Goal: Task Accomplishment & Management: Complete application form

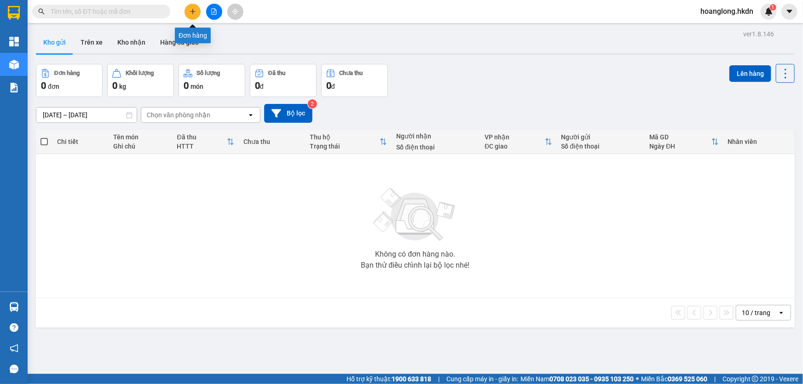
click at [194, 15] on button at bounding box center [192, 12] width 16 height 16
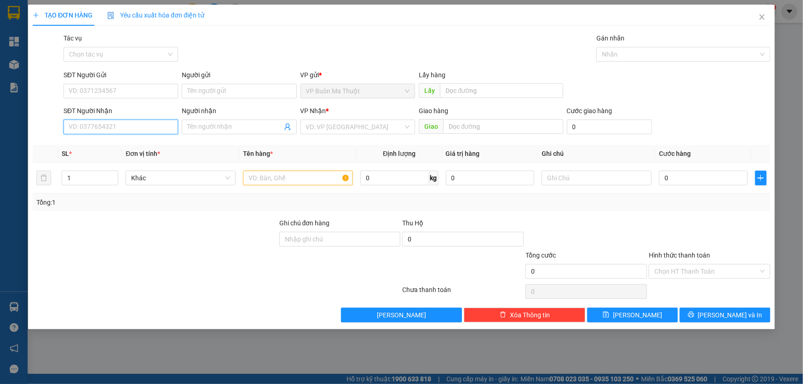
click at [78, 128] on input "SĐT Người Nhận" at bounding box center [120, 127] width 115 height 15
type input "0962394138"
click at [349, 123] on input "search" at bounding box center [354, 127] width 97 height 14
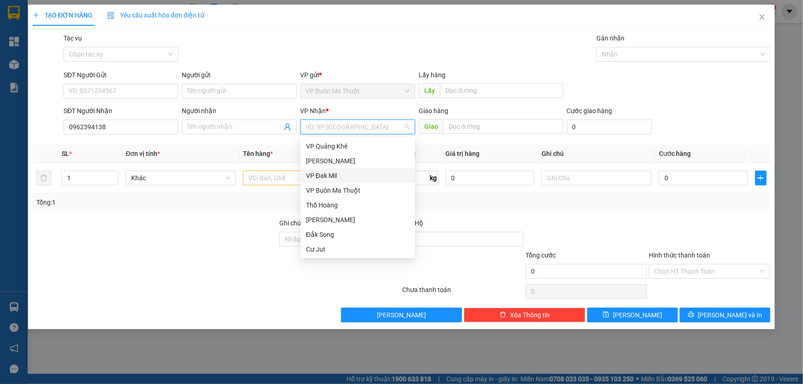
click at [322, 175] on div "VP Đak Mil" at bounding box center [358, 176] width 104 height 10
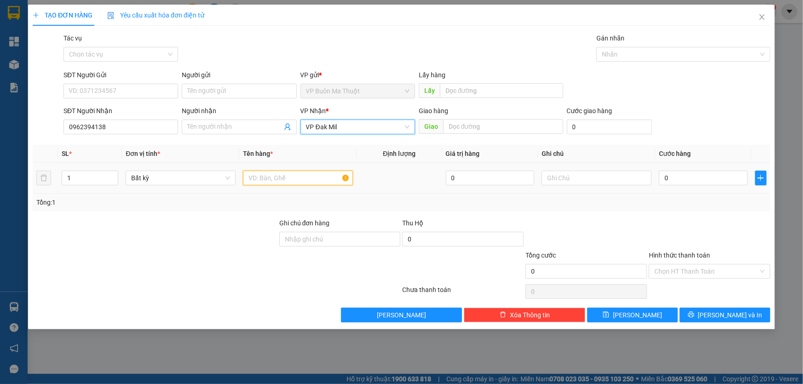
click at [288, 179] on input "text" at bounding box center [298, 178] width 110 height 15
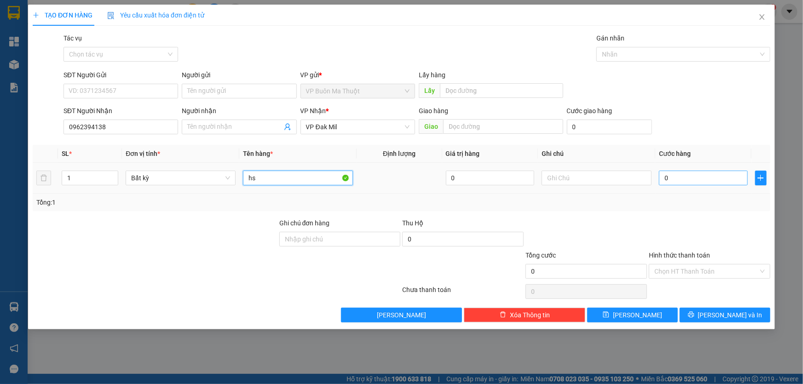
type input "hs"
click at [690, 181] on input "0" at bounding box center [703, 178] width 89 height 15
type input "3"
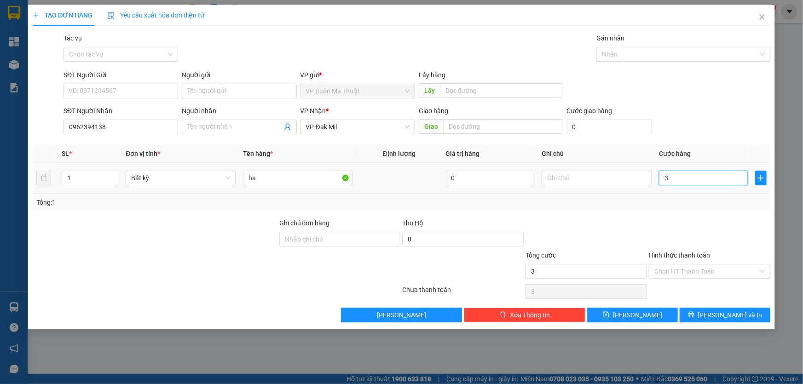
type input "30"
type input "300"
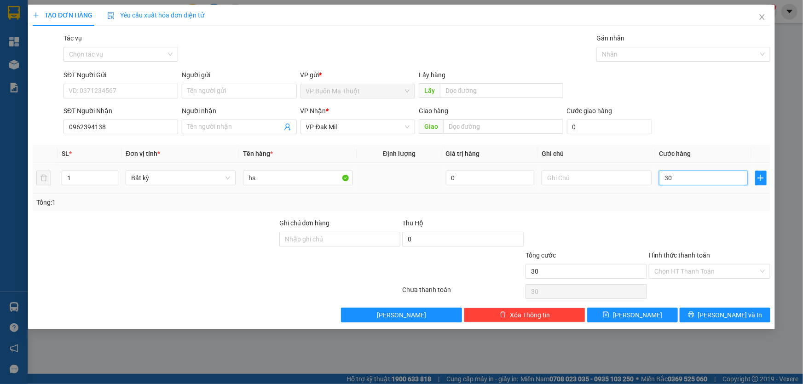
type input "300"
type input "3.000"
type input "30.000"
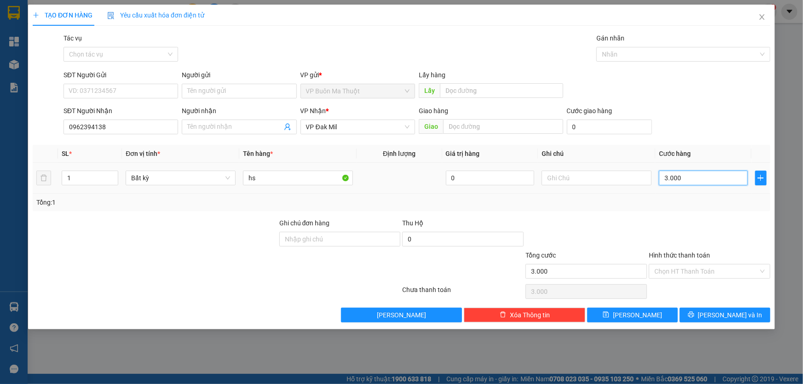
type input "30.000"
click at [644, 319] on button "[PERSON_NAME]" at bounding box center [632, 315] width 91 height 15
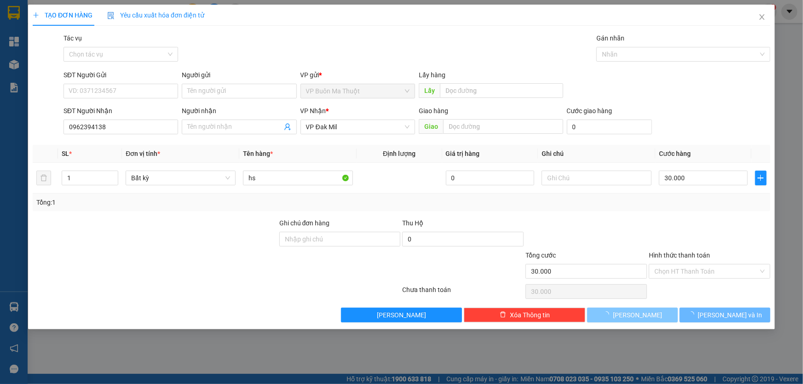
type input "0"
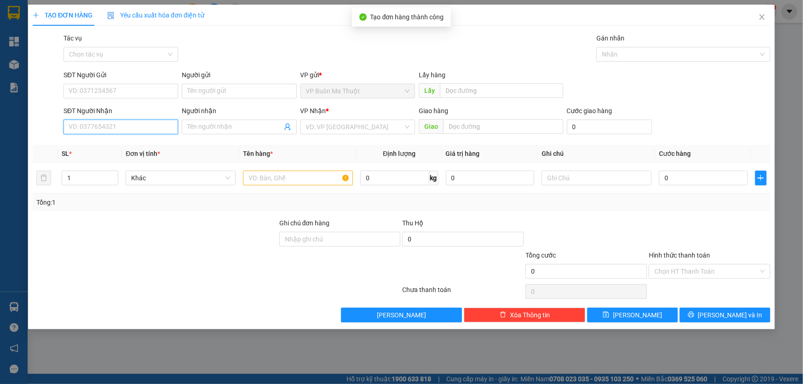
click at [110, 129] on input "SĐT Người Nhận" at bounding box center [120, 127] width 115 height 15
type input "0971758874"
click at [341, 126] on input "search" at bounding box center [354, 127] width 97 height 14
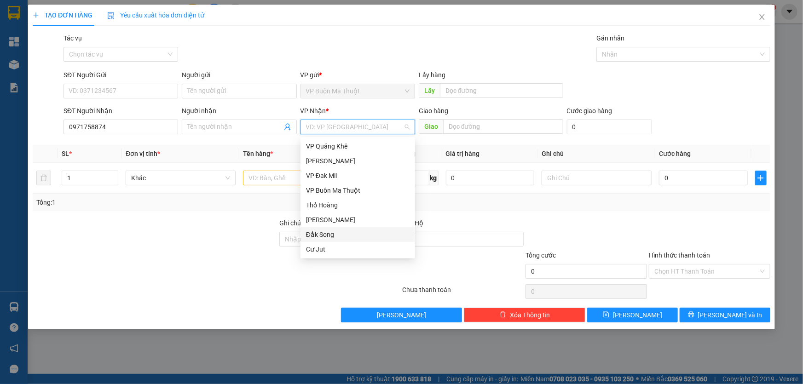
drag, startPoint x: 328, startPoint y: 178, endPoint x: 329, endPoint y: 232, distance: 54.3
click at [329, 232] on div "VP Quảng Khê Gia Nghĩa VP Đak Mil VP Buôn Ma Thuột Thổ Hoàng Đắk Ghềnh Đắ…" at bounding box center [357, 198] width 115 height 118
click at [329, 232] on div "Đắk Song" at bounding box center [358, 235] width 104 height 10
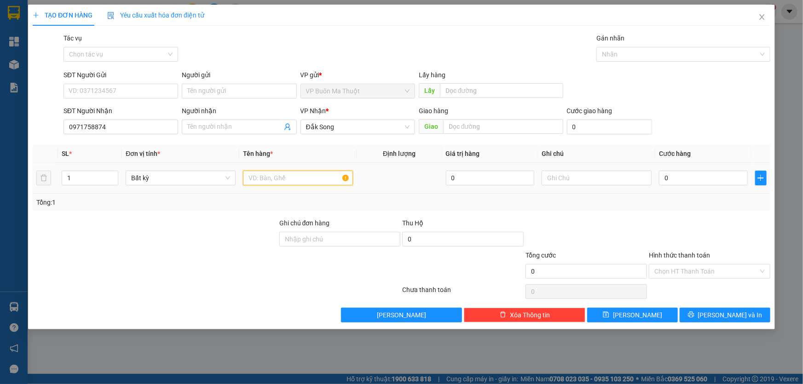
click at [283, 177] on input "text" at bounding box center [298, 178] width 110 height 15
type input "thùng xốp"
click at [714, 174] on input "0" at bounding box center [703, 178] width 89 height 15
type input "8"
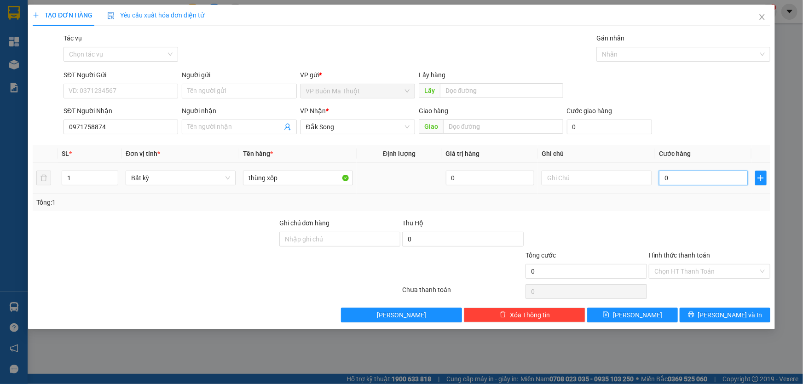
type input "8"
type input "80"
type input "800"
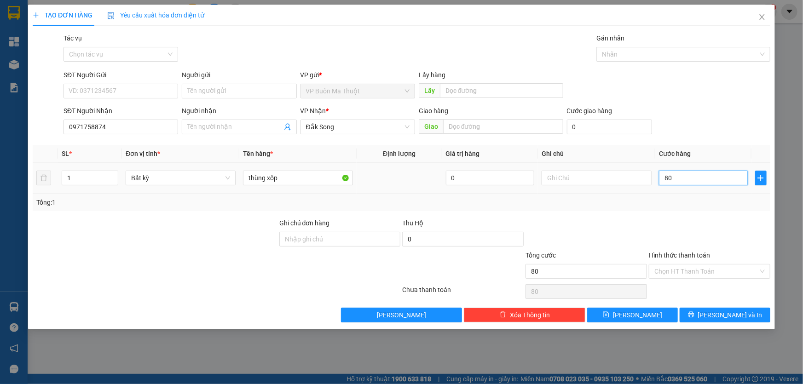
type input "800"
type input "8.000"
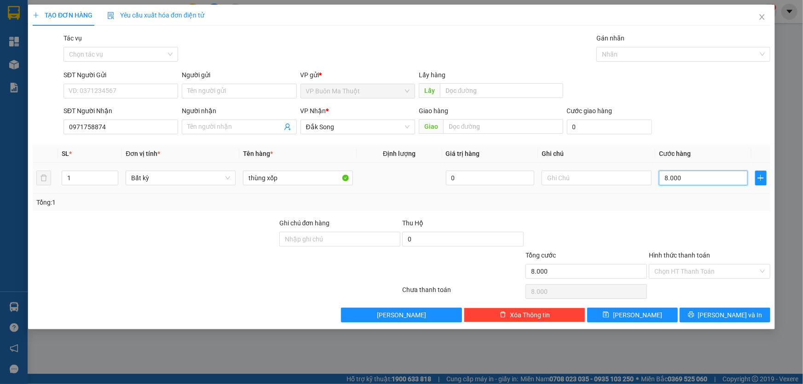
type input "80.000"
click at [641, 313] on span "[PERSON_NAME]" at bounding box center [637, 315] width 49 height 10
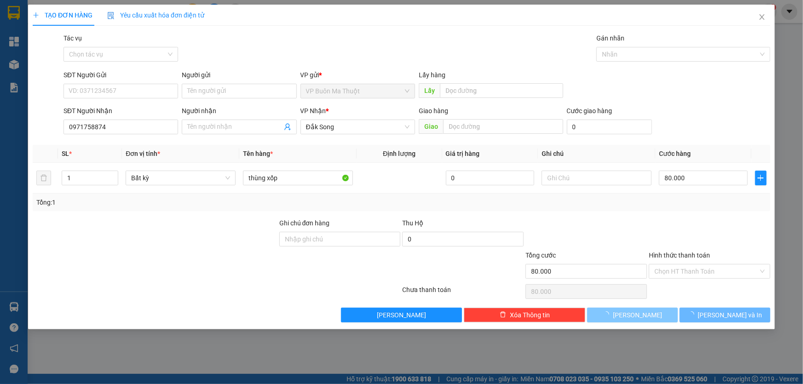
type input "0"
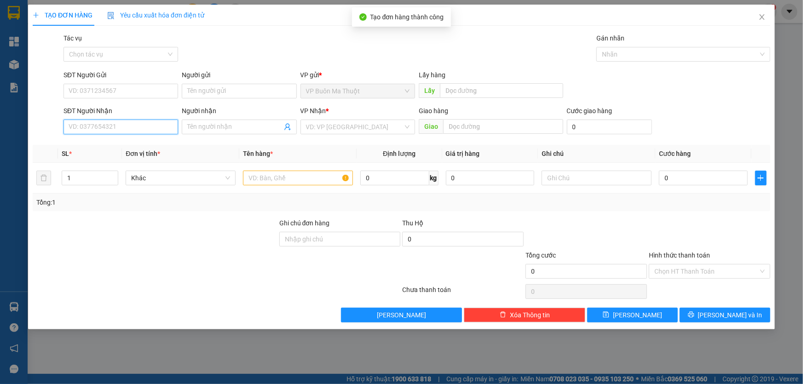
click at [149, 128] on input "SĐT Người Nhận" at bounding box center [120, 127] width 115 height 15
type input "0986995957"
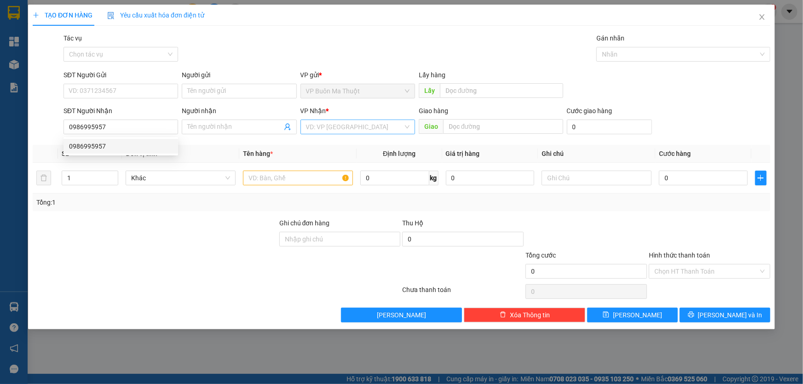
click at [330, 129] on input "search" at bounding box center [354, 127] width 97 height 14
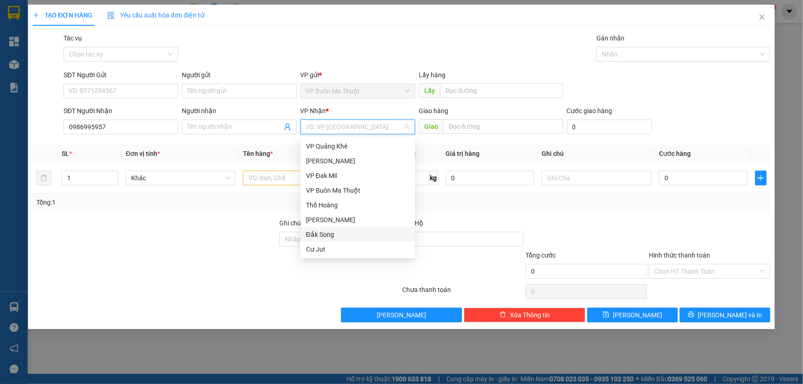
click at [321, 234] on div "Đắk Song" at bounding box center [358, 235] width 104 height 10
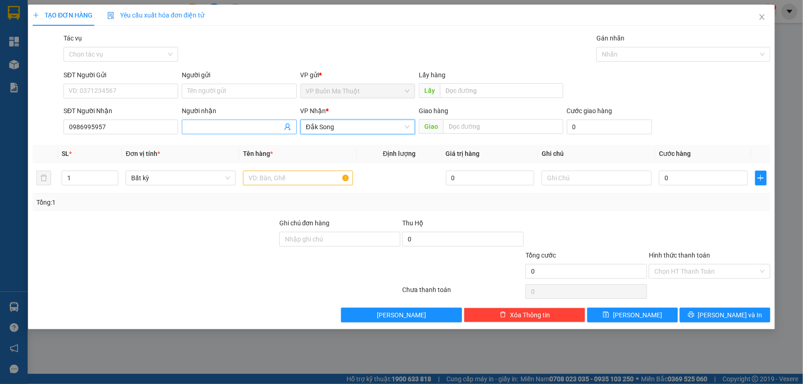
click at [225, 128] on input "Người nhận" at bounding box center [234, 127] width 94 height 10
type input "d"
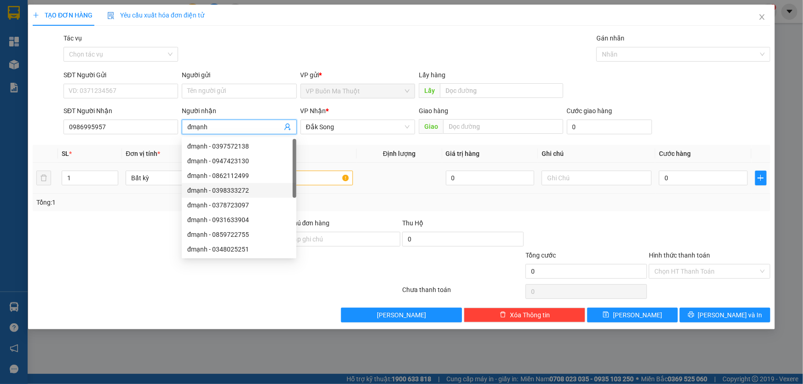
type input "đmạnh"
click at [325, 185] on input "text" at bounding box center [298, 178] width 110 height 15
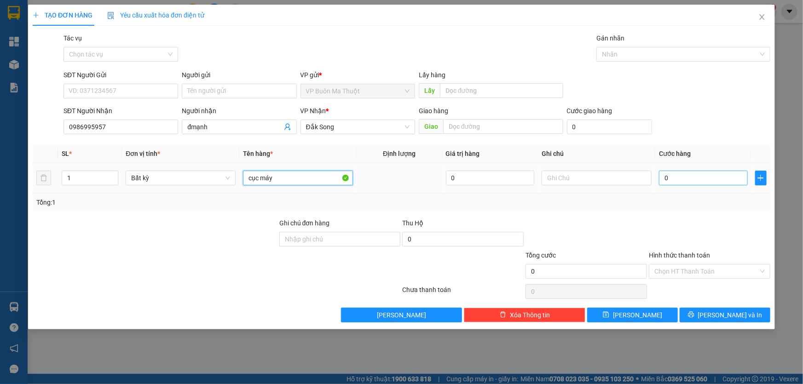
type input "cục máy"
click at [685, 173] on input "0" at bounding box center [703, 178] width 89 height 15
type input "3"
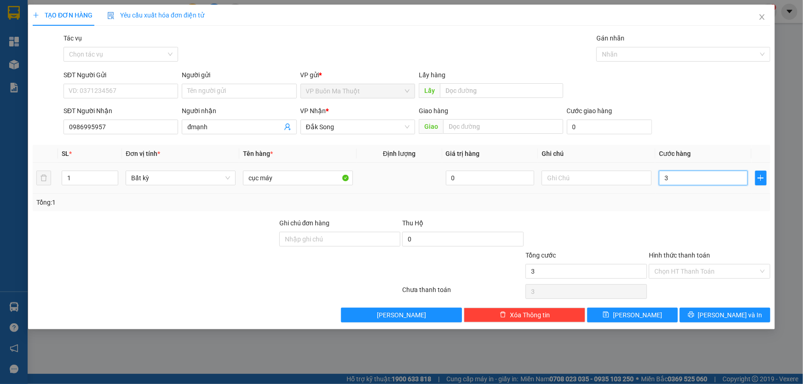
type input "30"
type input "300"
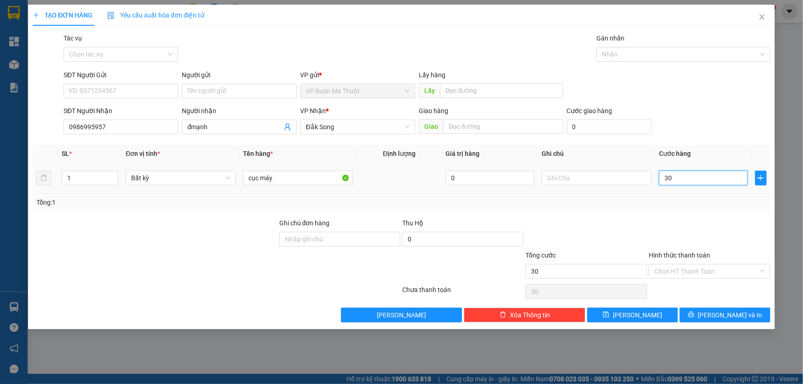
type input "300"
type input "3.000"
type input "30.000"
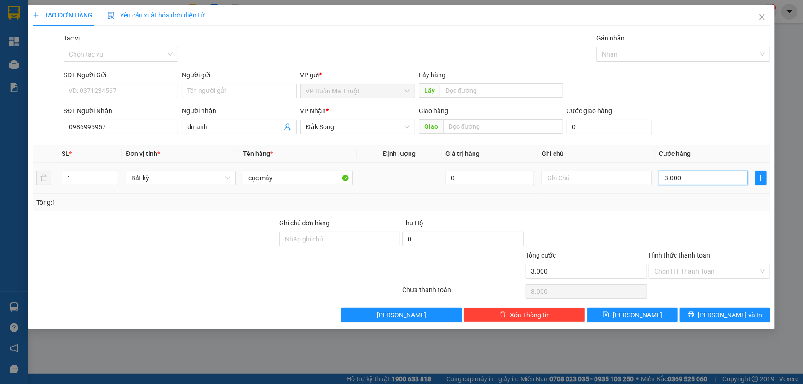
type input "30.000"
click at [641, 318] on span "[PERSON_NAME]" at bounding box center [637, 315] width 49 height 10
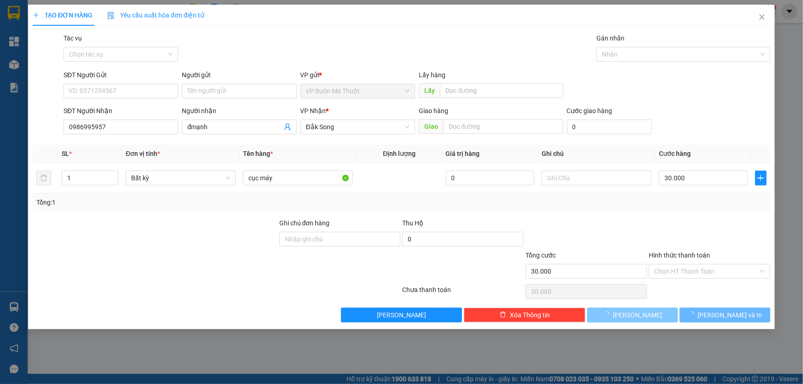
type input "0"
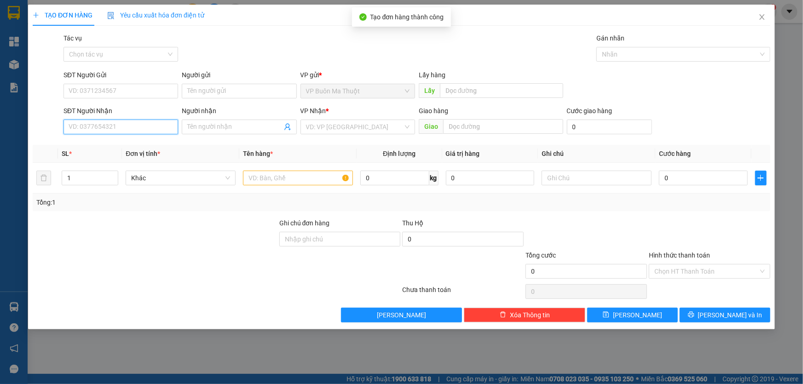
click at [149, 122] on input "SĐT Người Nhận" at bounding box center [120, 127] width 115 height 15
click at [132, 151] on div "02613741094 - nksg" at bounding box center [120, 146] width 115 height 15
type input "02613741094"
type input "nksg"
type input "30.000"
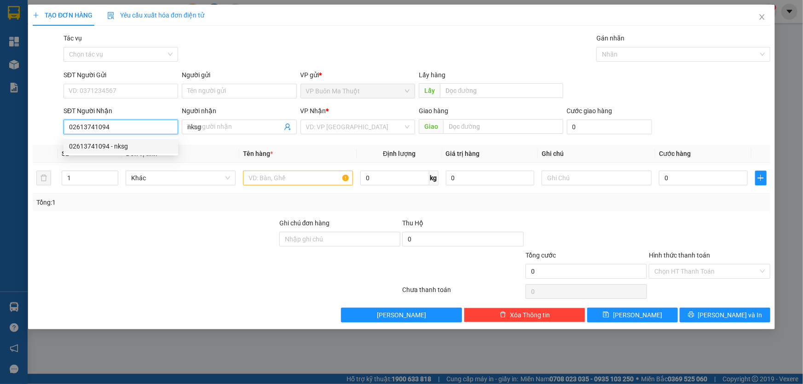
type input "30.000"
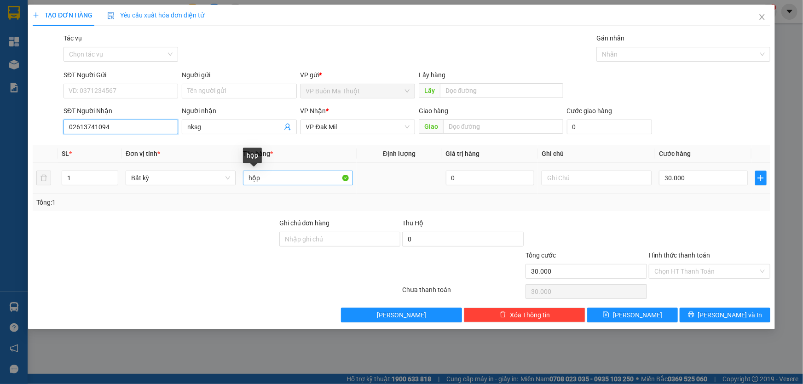
type input "02613741094"
click at [280, 179] on input "hộp" at bounding box center [298, 178] width 110 height 15
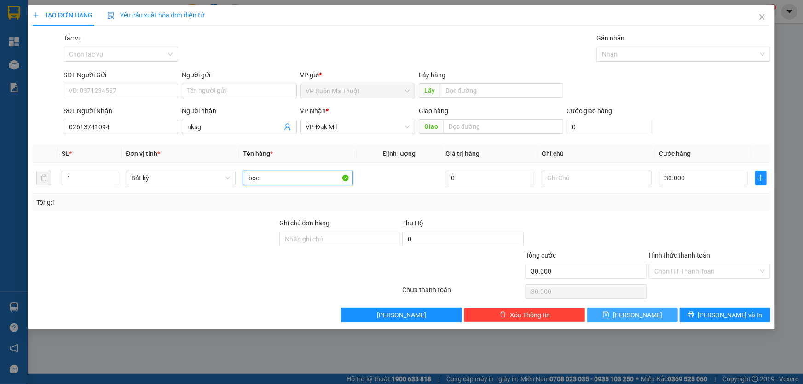
type input "bọc"
click at [640, 314] on span "[PERSON_NAME]" at bounding box center [637, 315] width 49 height 10
type input "0"
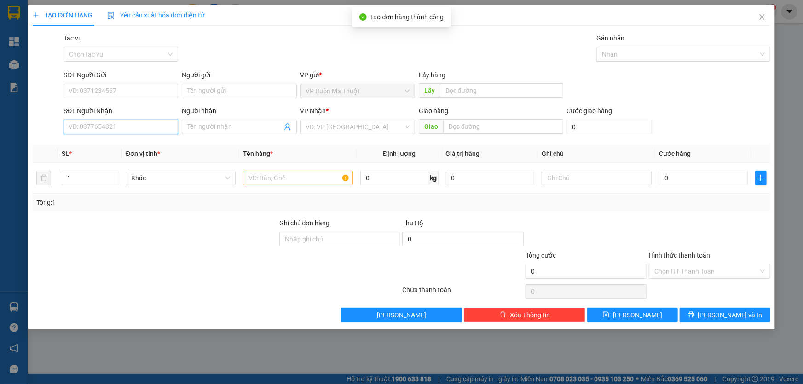
click at [115, 126] on input "SĐT Người Nhận" at bounding box center [120, 127] width 115 height 15
type input "0901998454"
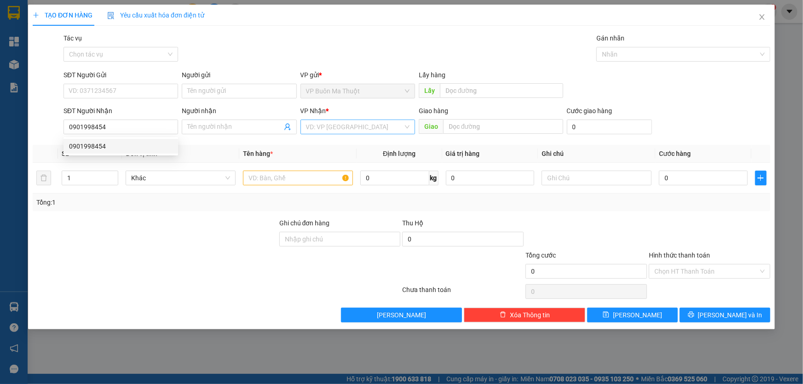
click at [340, 129] on input "search" at bounding box center [354, 127] width 97 height 14
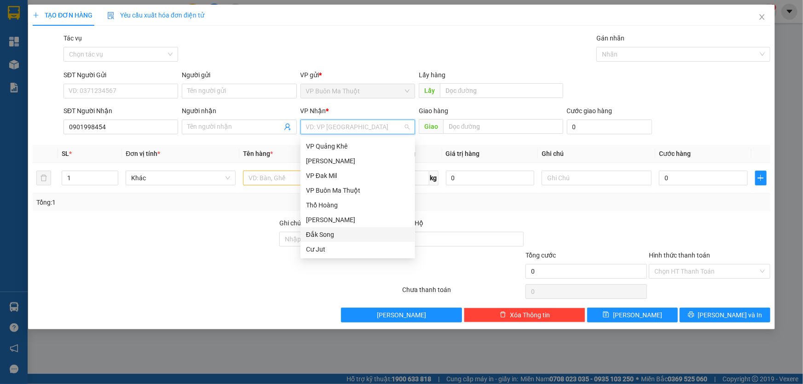
click at [328, 232] on div "Đắk Song" at bounding box center [358, 235] width 104 height 10
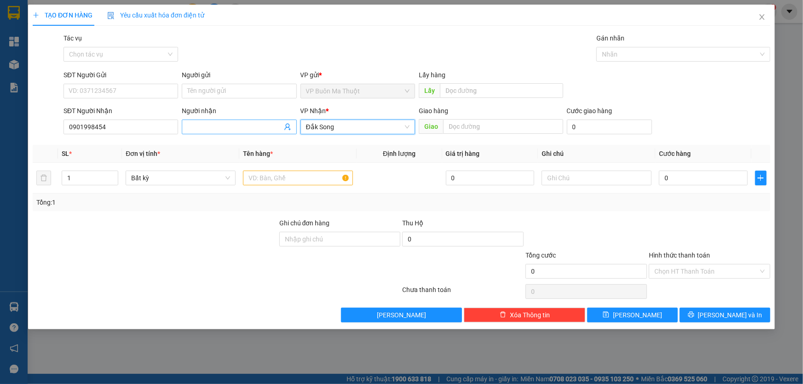
click at [241, 135] on div "Người nhận Tên người nhận" at bounding box center [239, 122] width 115 height 32
click at [239, 130] on input "Người nhận" at bounding box center [234, 127] width 94 height 10
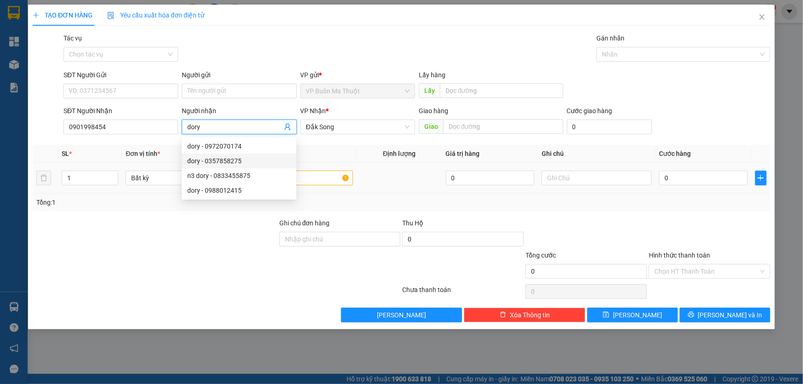
type input "dory"
click at [332, 177] on input "text" at bounding box center [298, 178] width 110 height 15
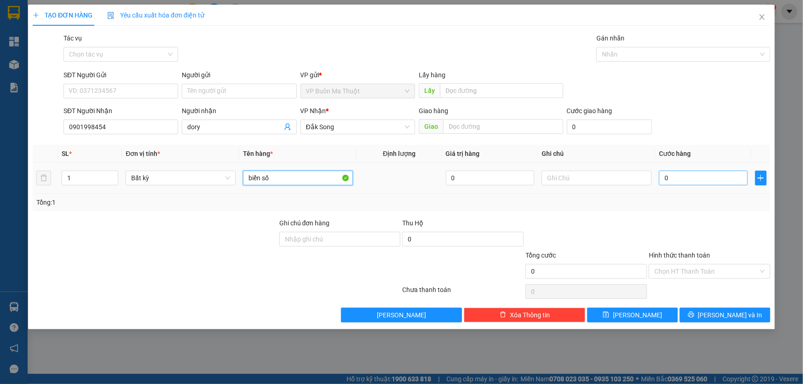
type input "biển số"
click at [717, 184] on input "0" at bounding box center [703, 178] width 89 height 15
type input "3"
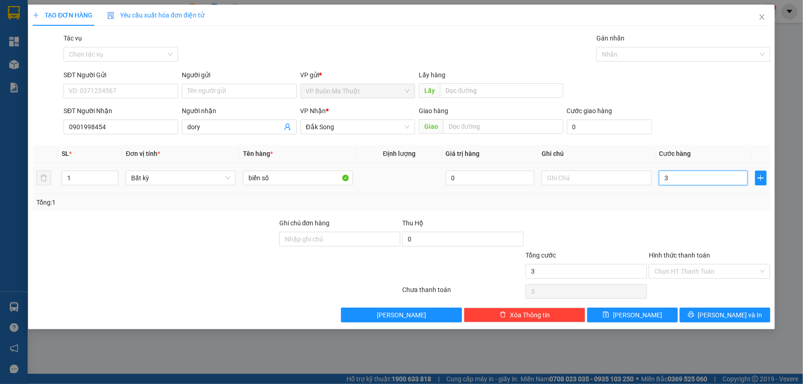
type input "30"
type input "300"
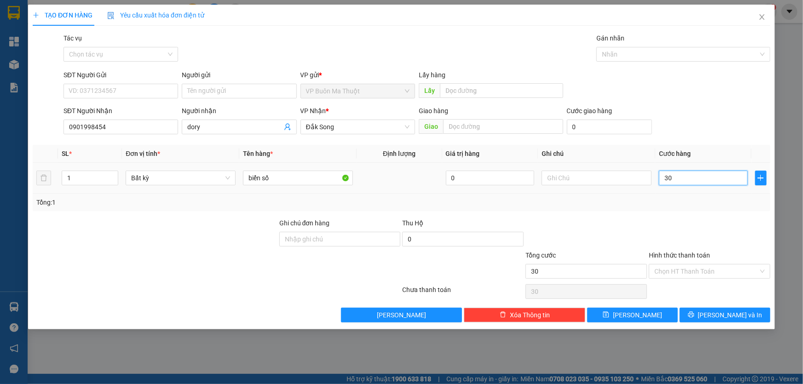
type input "300"
type input "3.000"
type input "30.000"
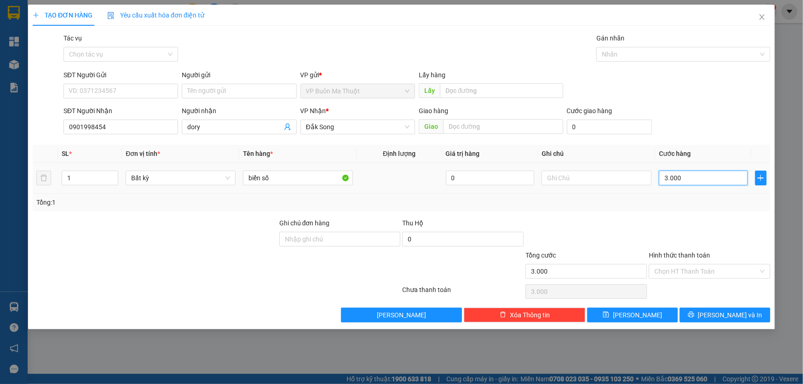
type input "30.000"
click at [647, 313] on button "[PERSON_NAME]" at bounding box center [632, 315] width 91 height 15
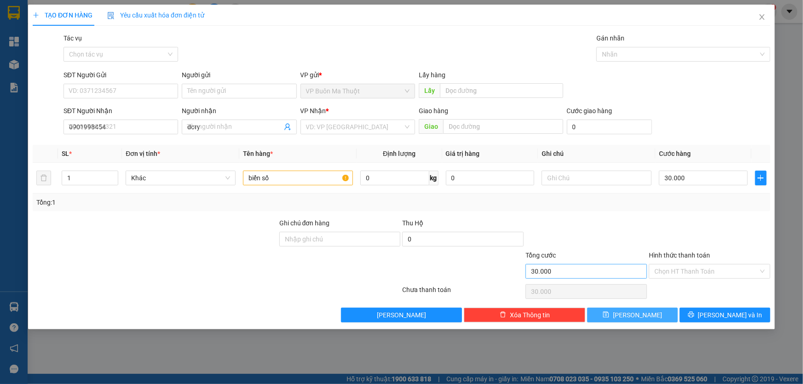
type input "0"
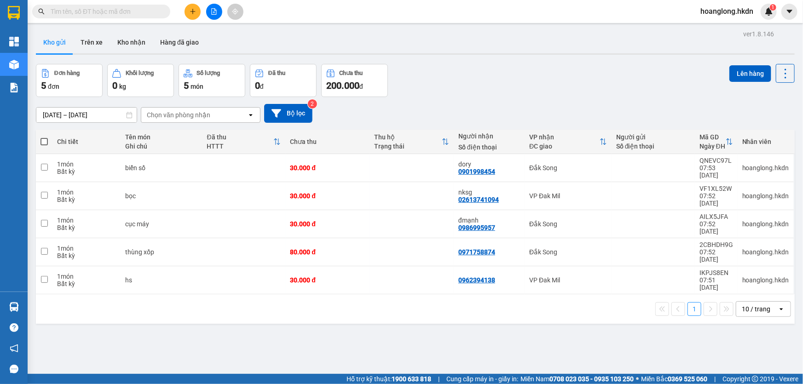
click at [43, 145] on span at bounding box center [43, 141] width 7 height 7
click at [44, 137] on input "checkbox" at bounding box center [44, 137] width 0 height 0
checkbox input "true"
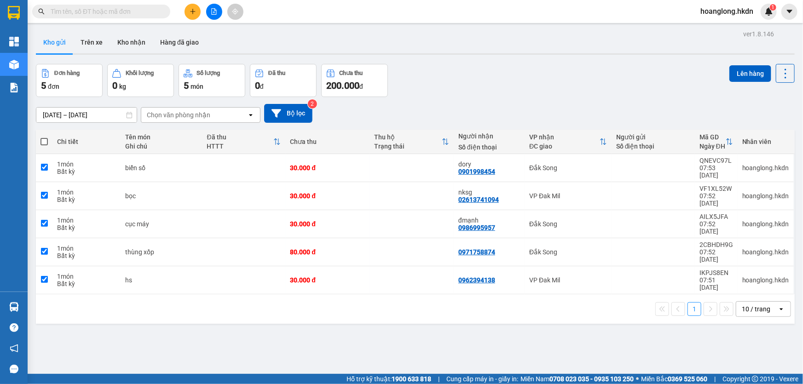
checkbox input "true"
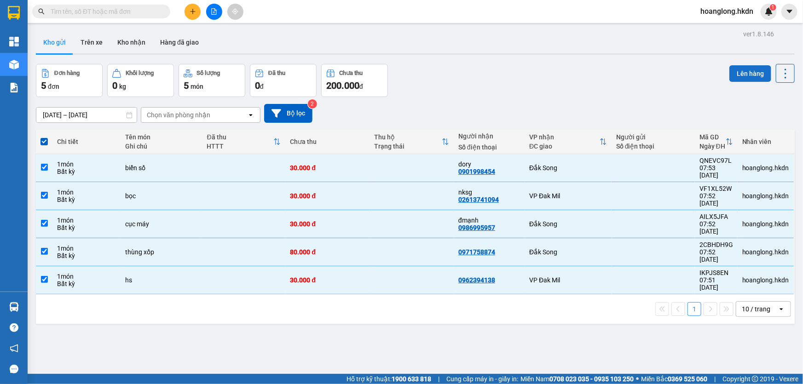
click at [754, 73] on button "Lên hàng" at bounding box center [750, 73] width 42 height 17
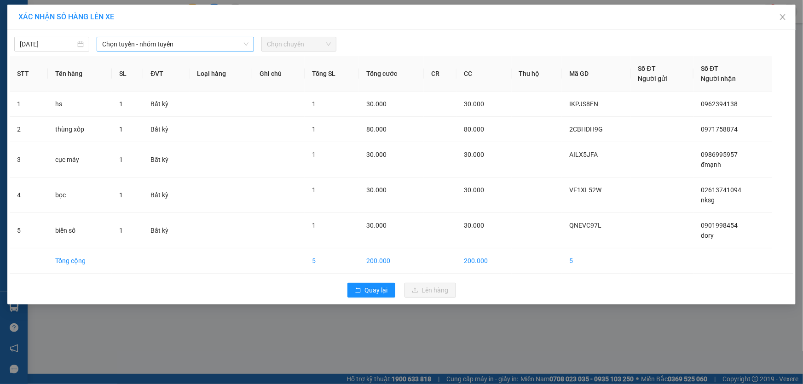
click at [153, 48] on span "Chọn tuyến - nhóm tuyến" at bounding box center [175, 44] width 146 height 14
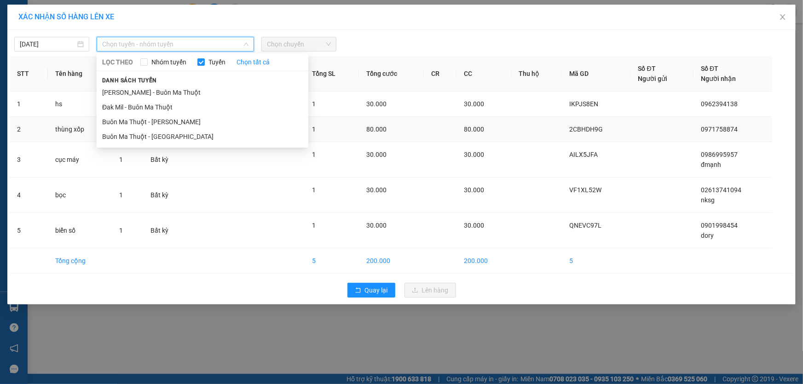
drag, startPoint x: 159, startPoint y: 132, endPoint x: 182, endPoint y: 127, distance: 23.5
click at [159, 132] on li "Buôn Ma Thuột - [GEOGRAPHIC_DATA]" at bounding box center [203, 136] width 212 height 15
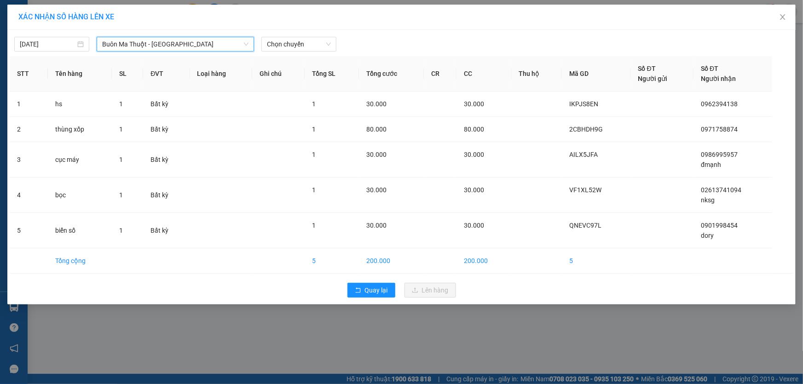
click at [284, 52] on div "[DATE] [GEOGRAPHIC_DATA] - [GEOGRAPHIC_DATA] [GEOGRAPHIC_DATA] - [GEOGRAPHIC_DA…" at bounding box center [401, 167] width 788 height 275
click at [294, 46] on span "Chọn chuyến" at bounding box center [299, 44] width 64 height 14
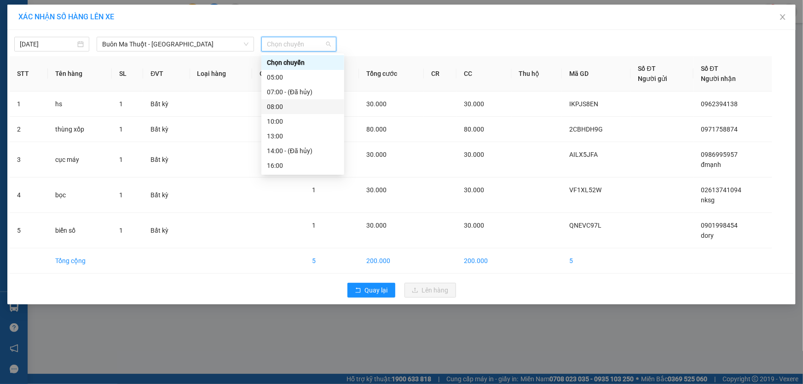
click at [287, 106] on div "08:00" at bounding box center [303, 107] width 72 height 10
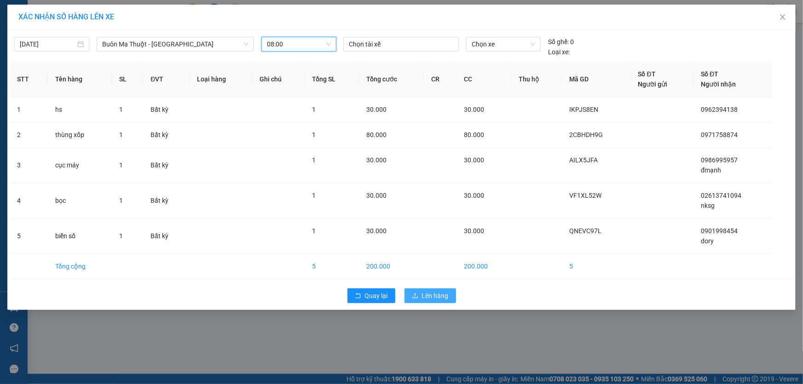
click at [439, 293] on span "Lên hàng" at bounding box center [435, 296] width 27 height 10
